Goal: Information Seeking & Learning: Learn about a topic

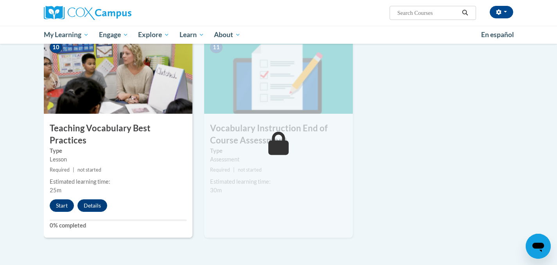
scroll to position [817, 0]
click at [66, 199] on button "Start" at bounding box center [62, 205] width 24 height 13
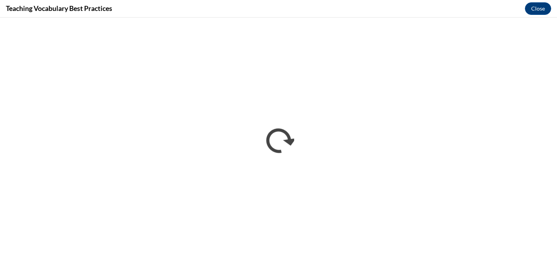
scroll to position [0, 0]
